Goal: Information Seeking & Learning: Learn about a topic

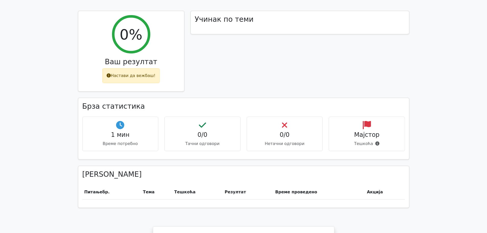
scroll to position [407, 0]
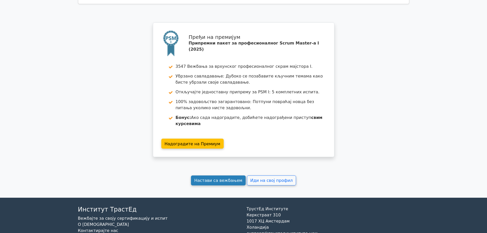
click at [222, 175] on link "Настави са вежбањем" at bounding box center [218, 180] width 55 height 10
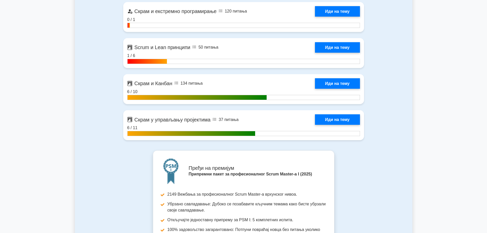
scroll to position [1278, 0]
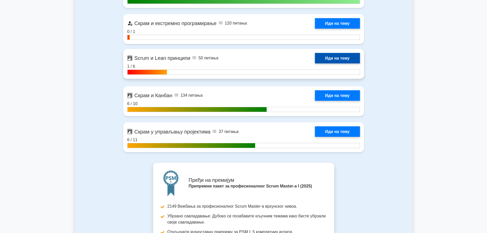
click at [341, 61] on link "Иди на тему" at bounding box center [337, 58] width 45 height 10
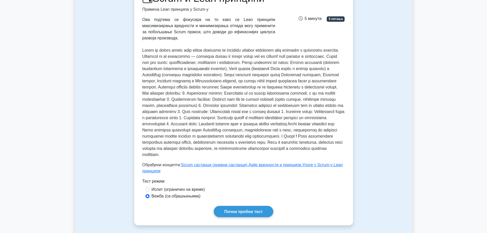
scroll to position [90, 0]
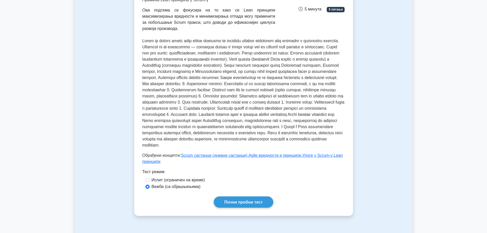
click at [303, 49] on font at bounding box center [243, 93] width 202 height 109
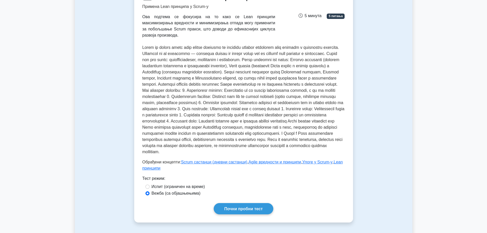
scroll to position [85, 0]
